Goal: Task Accomplishment & Management: Use online tool/utility

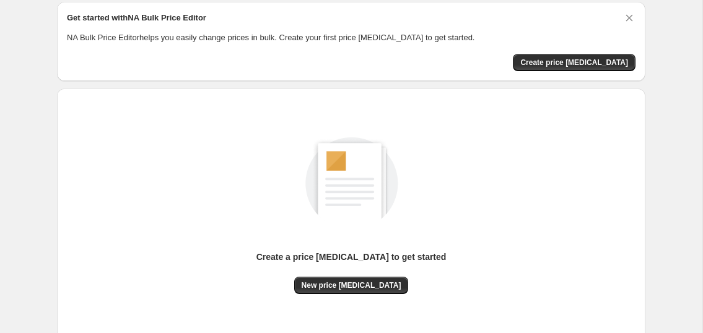
scroll to position [8, 0]
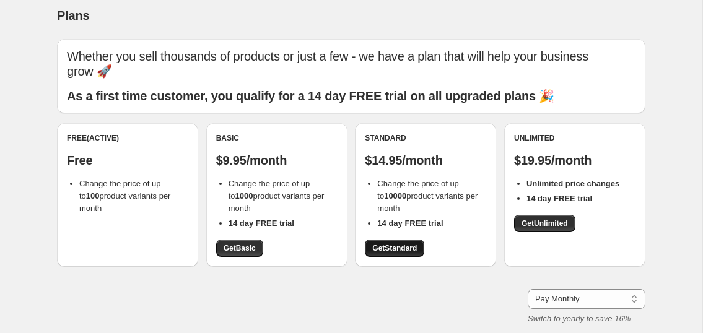
click at [400, 240] on link "Get Standard" at bounding box center [394, 248] width 59 height 17
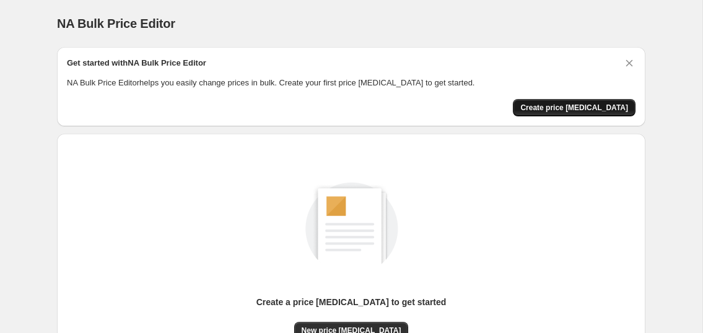
click at [553, 108] on span "Create price change job" at bounding box center [575, 108] width 108 height 10
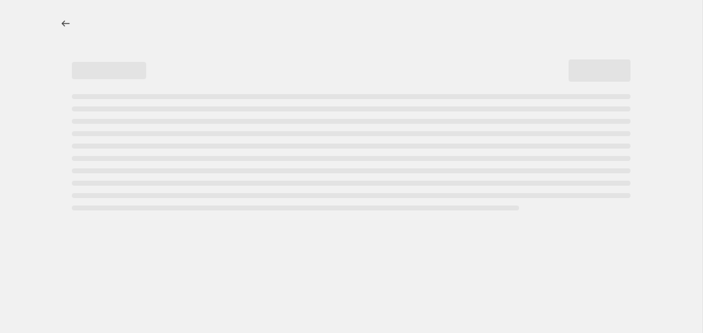
select select "percentage"
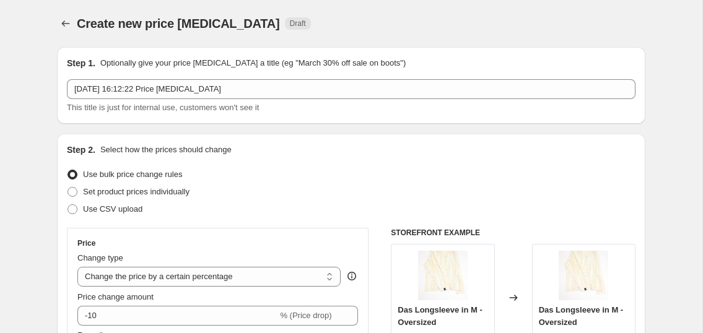
click at [194, 100] on div "14. Aug. 2025, 16:12:22 Price change job This title is just for internal use, c…" at bounding box center [351, 96] width 569 height 35
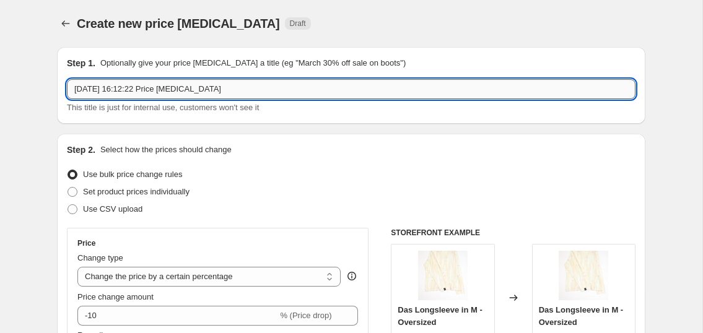
click at [182, 94] on input "14. Aug. 2025, 16:12:22 Price change job" at bounding box center [351, 89] width 569 height 20
type input "Sommer Sale"
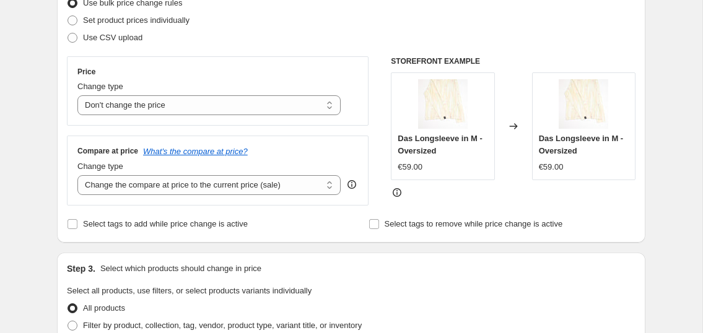
scroll to position [172, 0]
click at [134, 185] on select "Change the compare at price to the current price (sale) Change the compare at p…" at bounding box center [208, 185] width 263 height 20
select select "percentage"
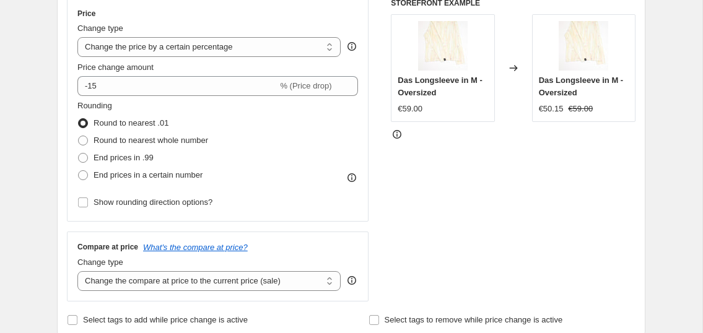
scroll to position [211, 0]
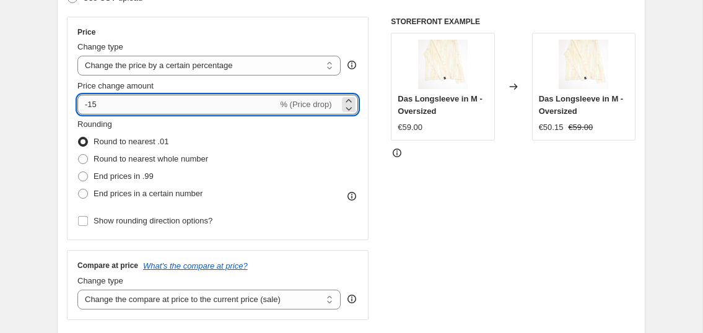
click at [115, 106] on input "-15" at bounding box center [177, 105] width 200 height 20
type input "-20"
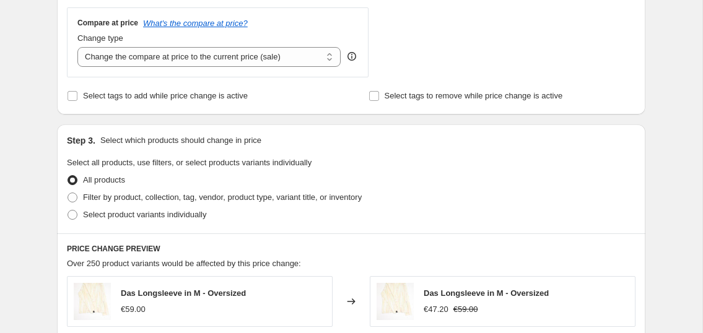
scroll to position [456, 0]
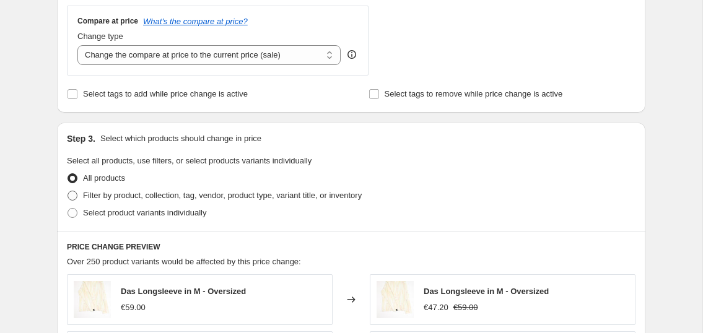
click at [178, 191] on span "Filter by product, collection, tag, vendor, product type, variant title, or inv…" at bounding box center [222, 195] width 279 height 9
click at [68, 191] on input "Filter by product, collection, tag, vendor, product type, variant title, or inv…" at bounding box center [68, 191] width 1 height 1
radio input "true"
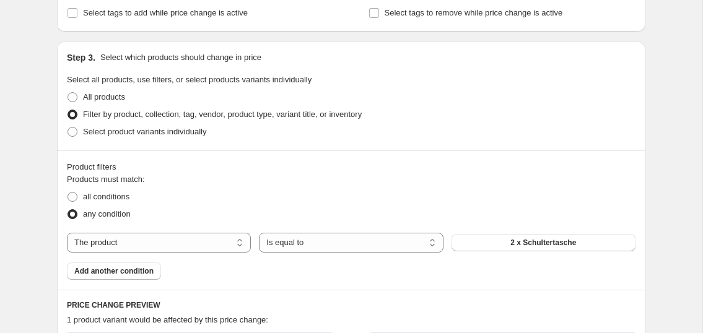
scroll to position [534, 0]
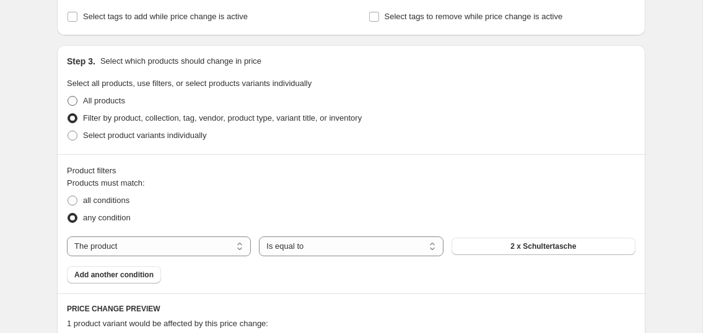
click at [105, 95] on span "All products" at bounding box center [104, 101] width 42 height 12
click at [68, 96] on input "All products" at bounding box center [68, 96] width 1 height 1
radio input "true"
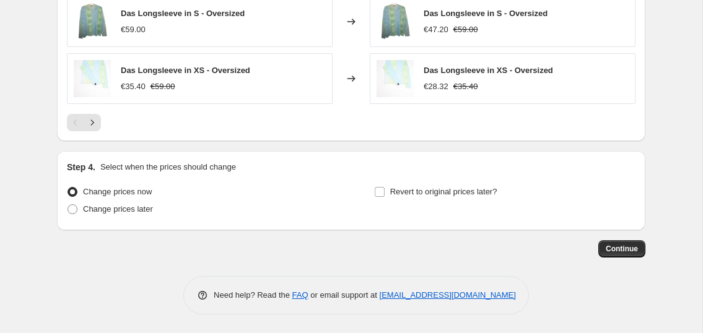
scroll to position [905, 0]
click at [620, 255] on button "Continue" at bounding box center [622, 248] width 47 height 17
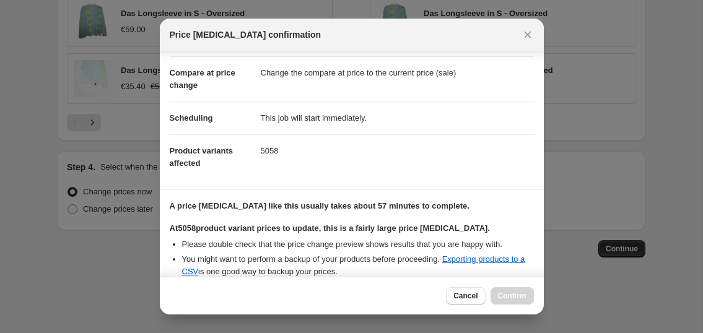
scroll to position [59, 0]
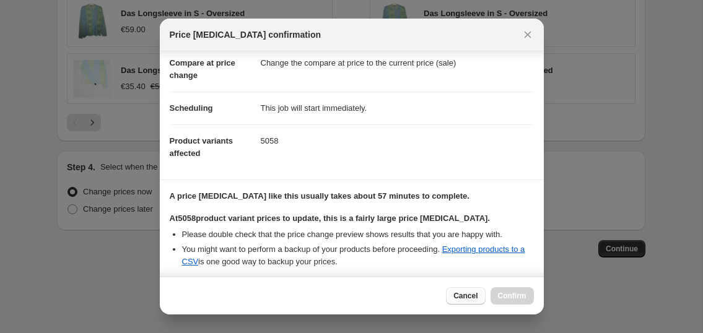
click at [461, 295] on span "Cancel" at bounding box center [466, 296] width 24 height 10
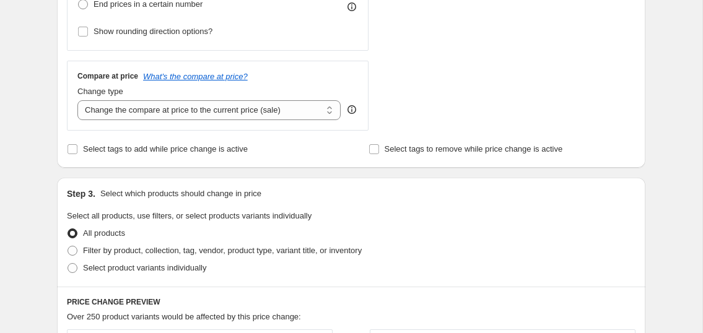
scroll to position [465, 0]
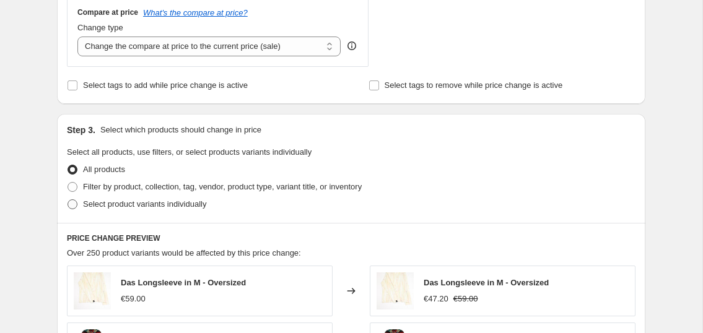
click at [108, 206] on span "Select product variants individually" at bounding box center [144, 204] width 123 height 9
click at [68, 200] on input "Select product variants individually" at bounding box center [68, 200] width 1 height 1
radio input "true"
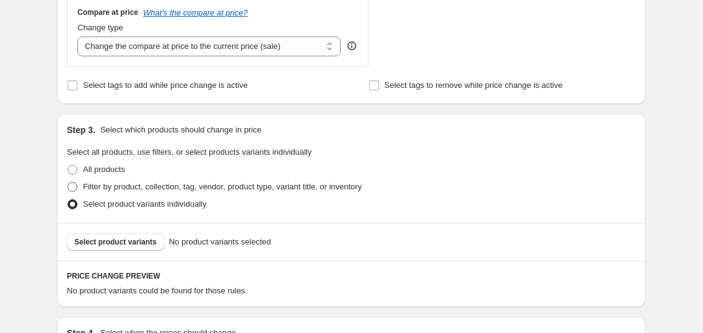
click at [96, 191] on span "Filter by product, collection, tag, vendor, product type, variant title, or inv…" at bounding box center [222, 186] width 279 height 9
click at [68, 183] on input "Filter by product, collection, tag, vendor, product type, variant title, or inv…" at bounding box center [68, 182] width 1 height 1
radio input "true"
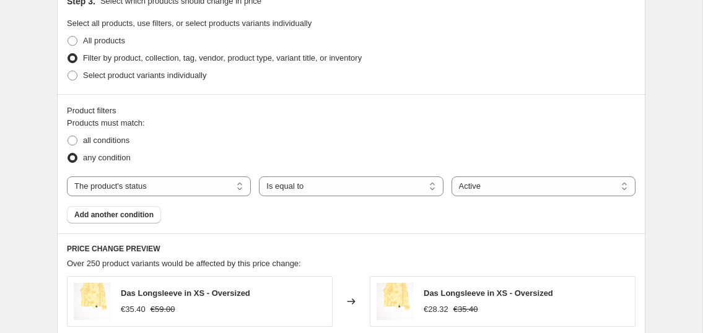
scroll to position [599, 0]
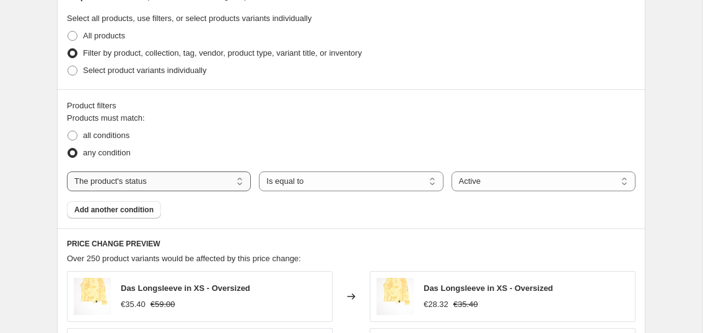
select select "collection"
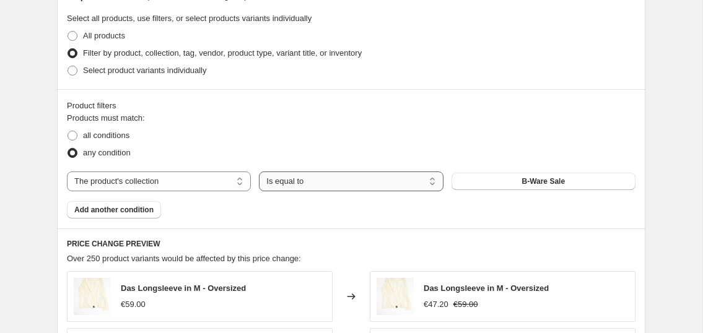
select select "not_equal"
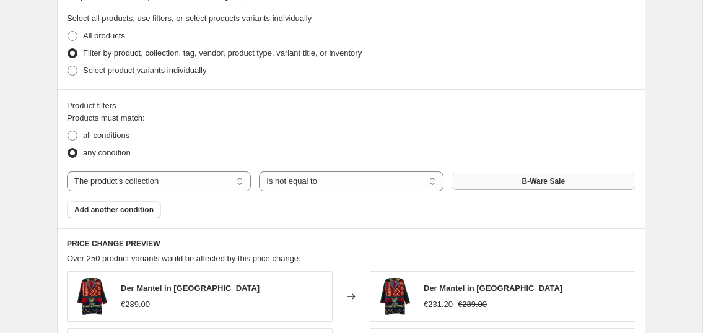
click at [552, 187] on button "B-Ware Sale" at bounding box center [544, 181] width 184 height 17
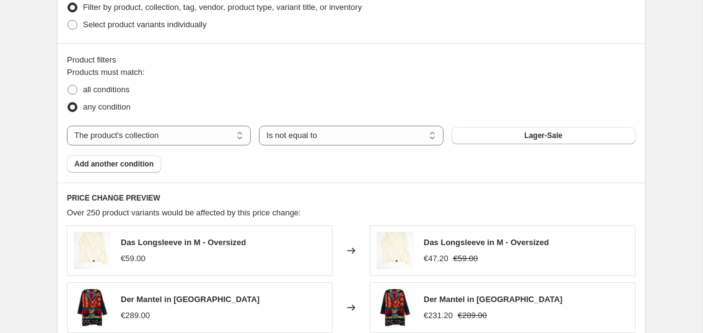
scroll to position [656, 0]
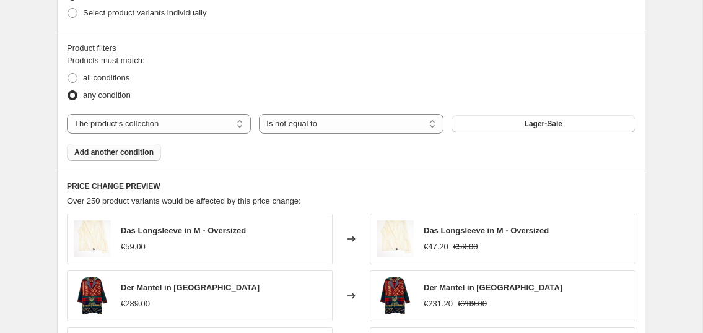
click at [136, 154] on span "Add another condition" at bounding box center [113, 152] width 79 height 10
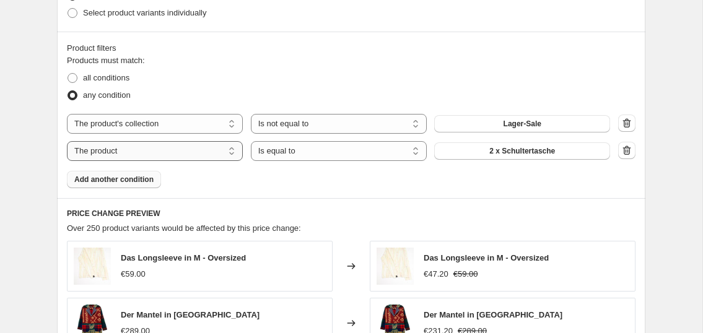
select select "product_status"
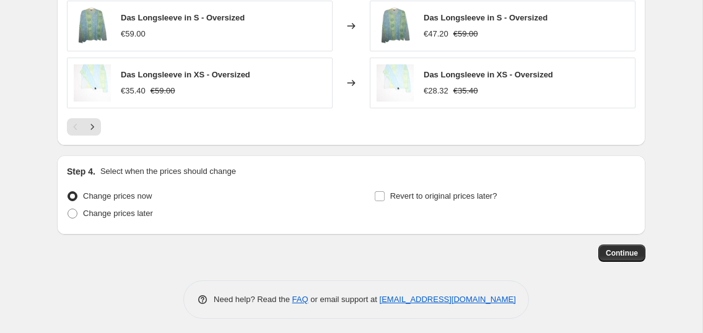
scroll to position [1067, 0]
click at [635, 248] on button "Continue" at bounding box center [622, 253] width 47 height 17
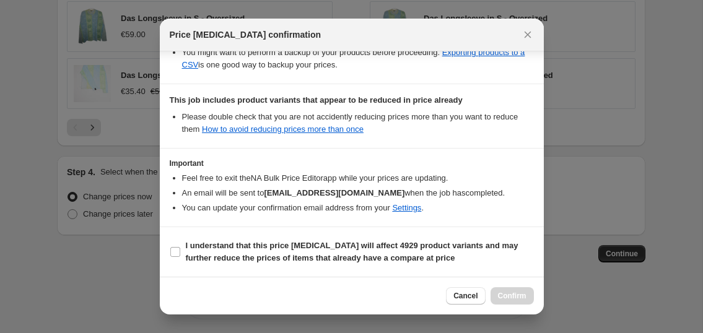
scroll to position [257, 0]
click at [527, 35] on icon "Close" at bounding box center [527, 35] width 7 height 7
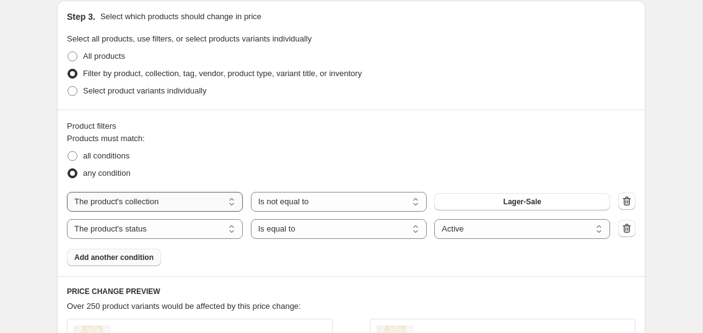
scroll to position [539, 0]
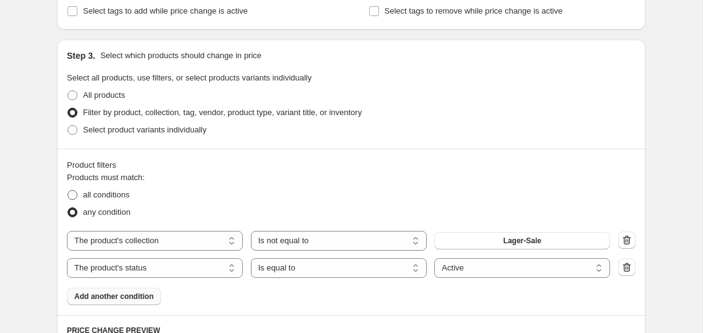
click at [107, 195] on span "all conditions" at bounding box center [106, 194] width 46 height 9
click at [68, 191] on input "all conditions" at bounding box center [68, 190] width 1 height 1
radio input "true"
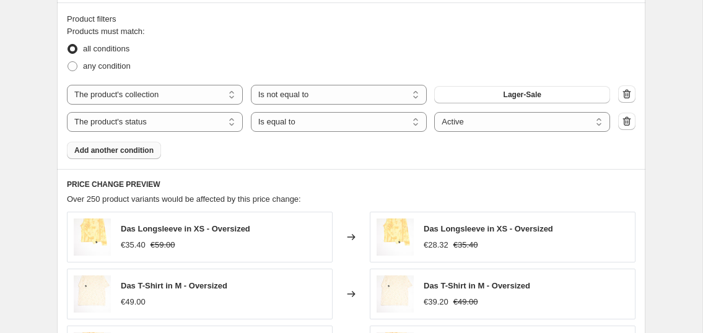
scroll to position [1072, 0]
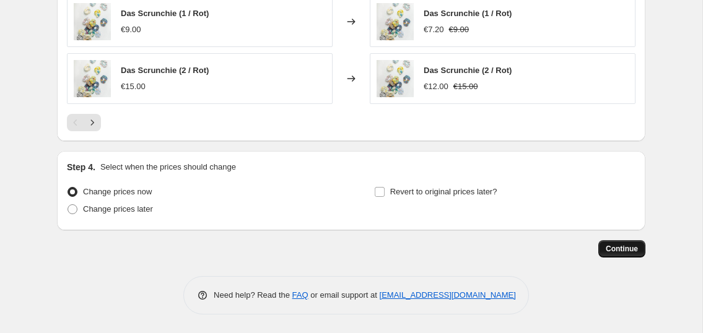
click at [602, 256] on button "Continue" at bounding box center [622, 248] width 47 height 17
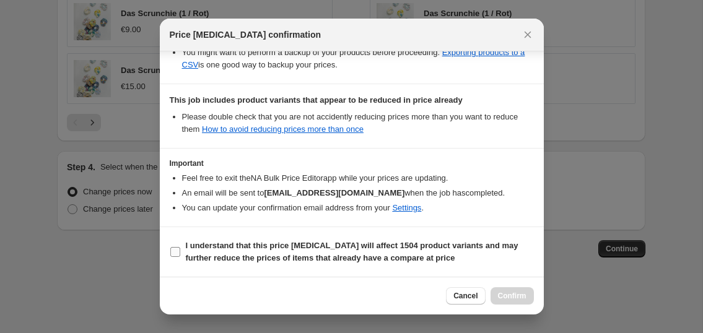
scroll to position [257, 0]
click at [182, 250] on label "I understand that this price change job will affect 1504 product variants and m…" at bounding box center [352, 252] width 364 height 30
click at [180, 250] on input "I understand that this price change job will affect 1504 product variants and m…" at bounding box center [175, 252] width 10 height 10
checkbox input "true"
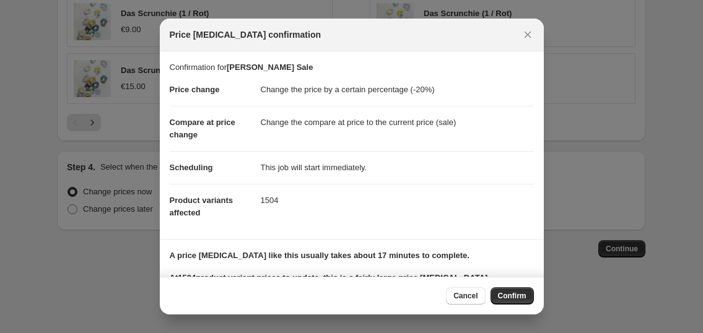
scroll to position [0, 0]
click at [496, 292] on button "Confirm" at bounding box center [512, 296] width 43 height 17
